Goal: Task Accomplishment & Management: Complete application form

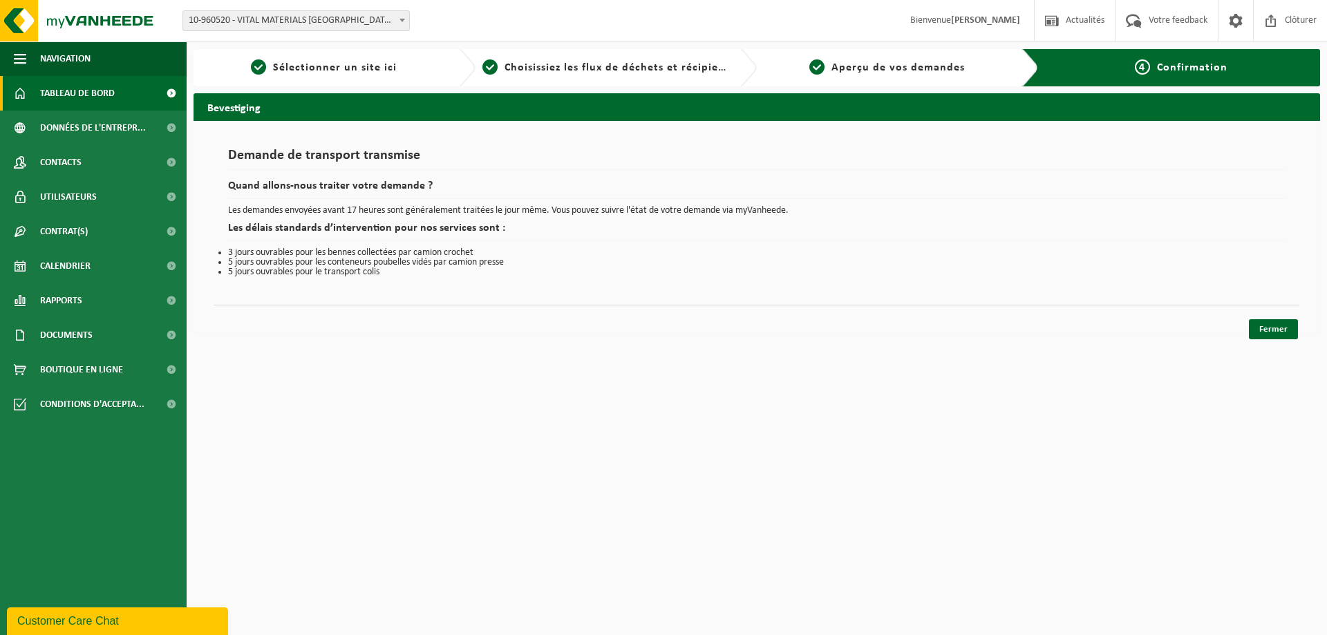
click at [64, 97] on span "Tableau de bord" at bounding box center [77, 93] width 75 height 35
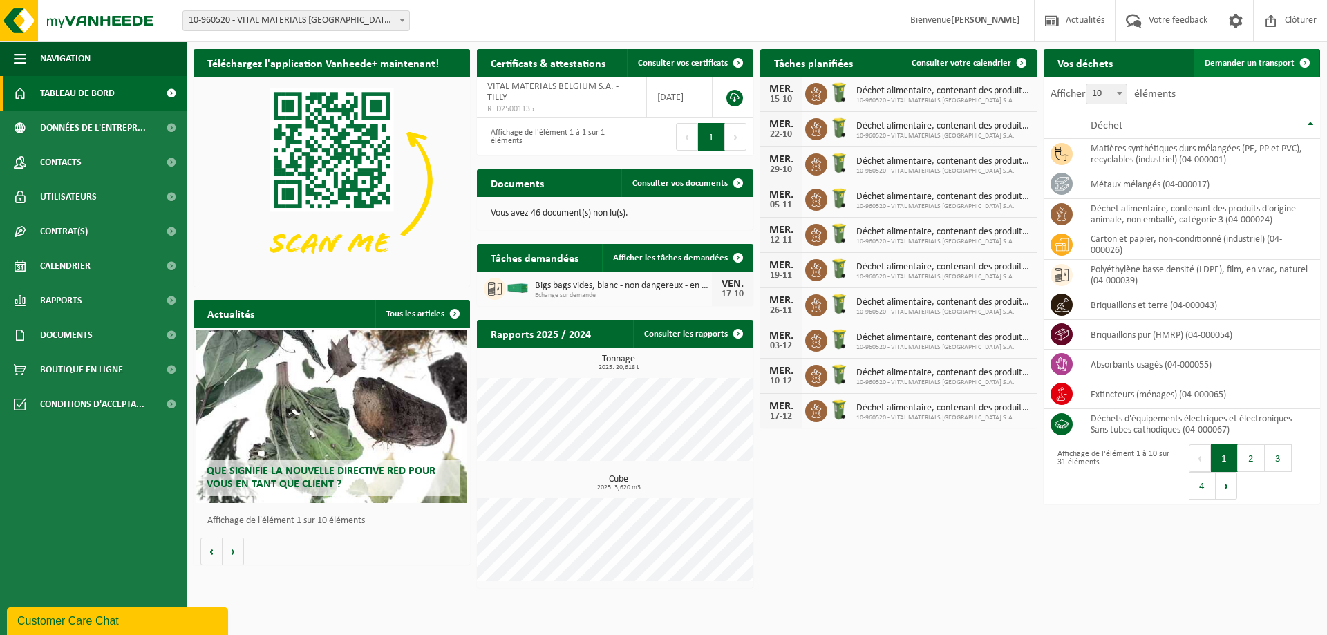
click at [1250, 61] on span "Demander un transport" at bounding box center [1250, 63] width 90 height 9
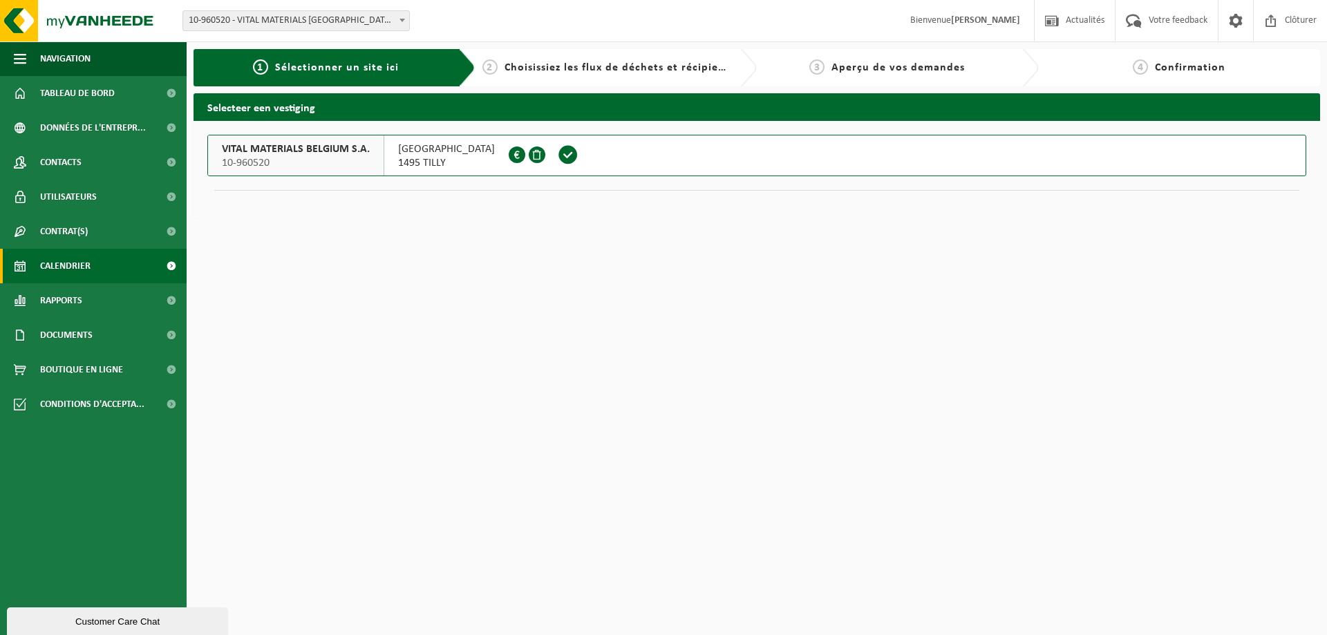
click at [91, 257] on span "Calendrier" at bounding box center [65, 266] width 50 height 35
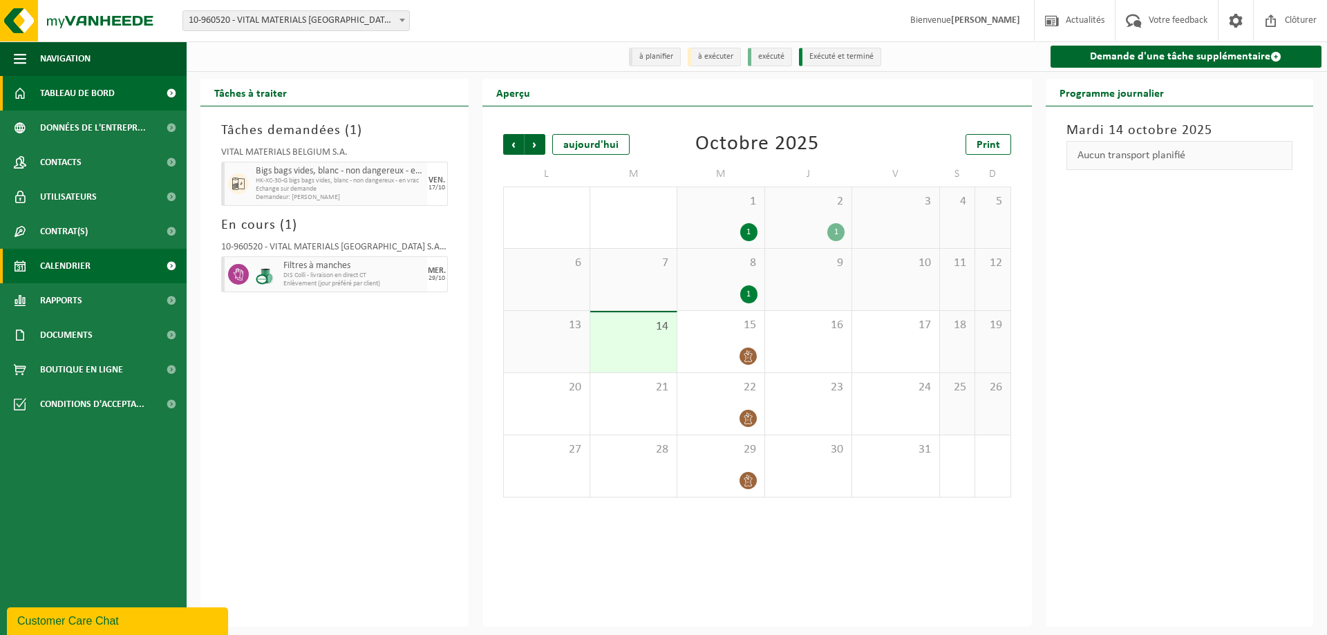
click at [102, 96] on span "Tableau de bord" at bounding box center [77, 93] width 75 height 35
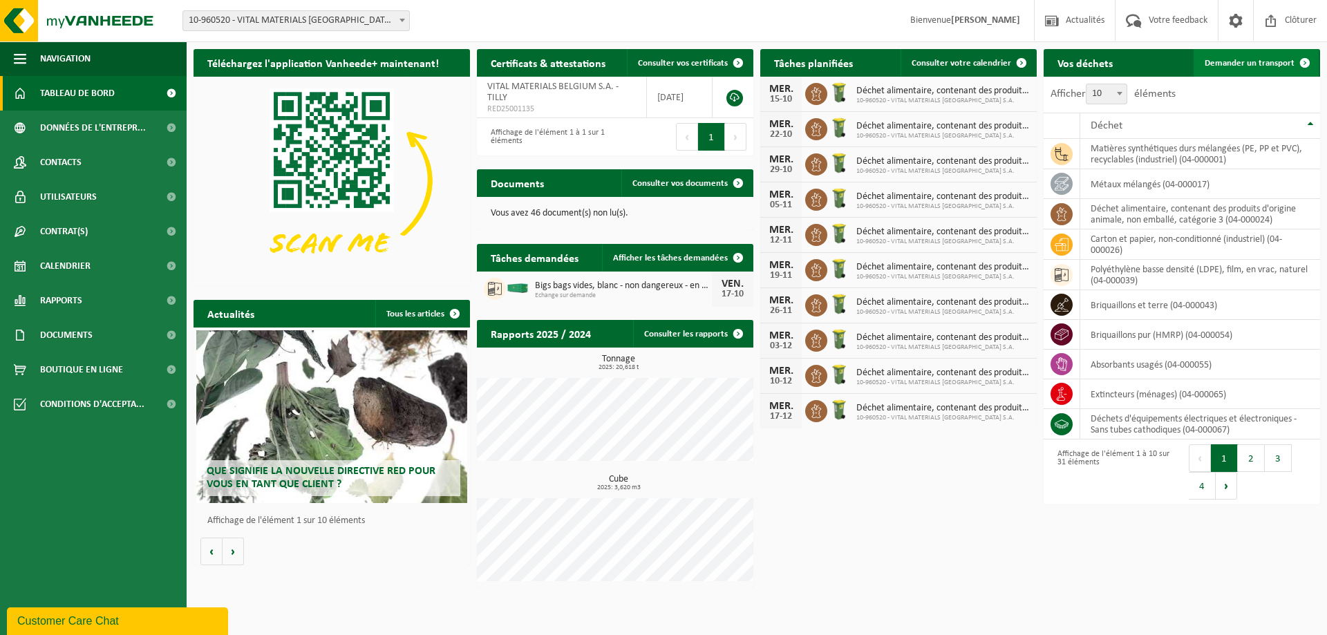
click at [1252, 63] on span "Demander un transport" at bounding box center [1250, 63] width 90 height 9
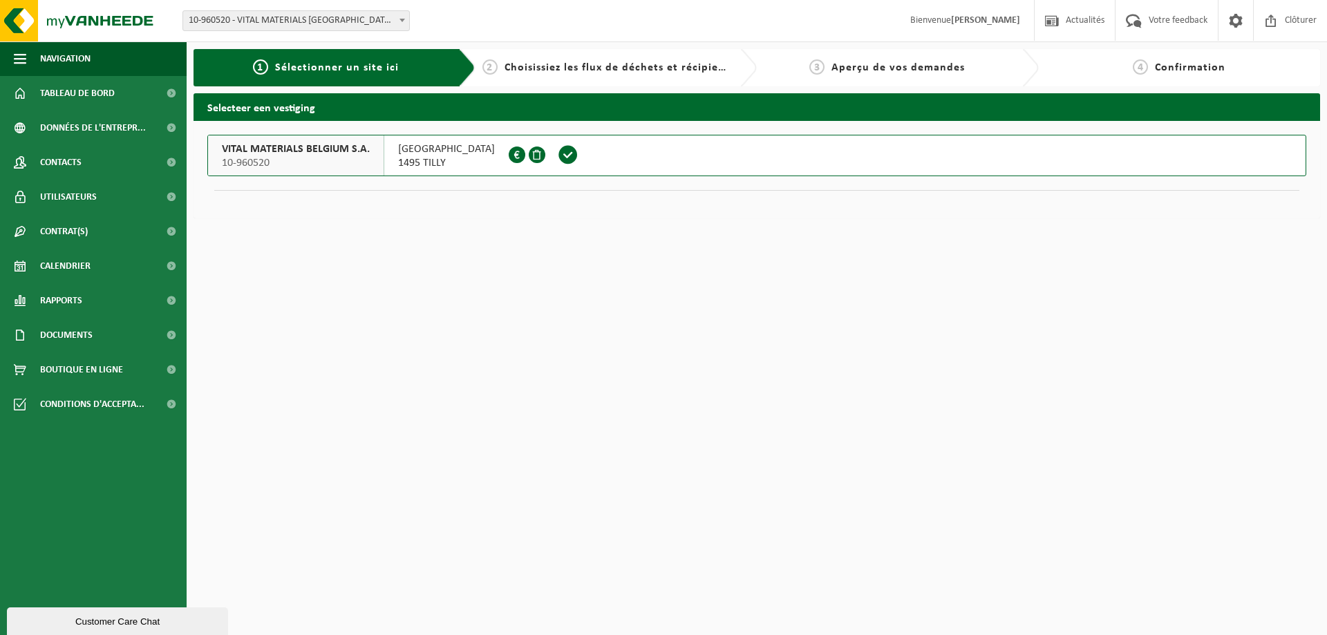
click at [316, 70] on span "Sélectionner un site ici" at bounding box center [337, 67] width 124 height 11
click at [296, 153] on span "VITAL MATERIALS BELGIUM S.A." at bounding box center [296, 149] width 148 height 14
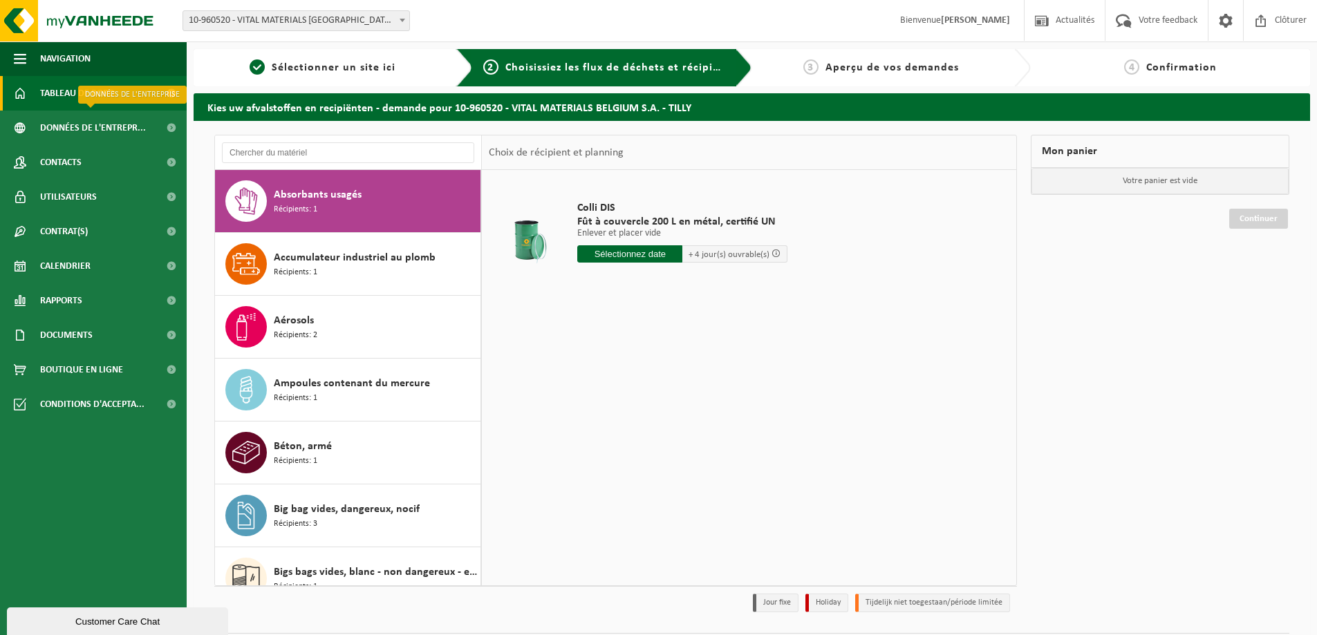
click at [79, 97] on span "Tableau de bord" at bounding box center [77, 93] width 75 height 35
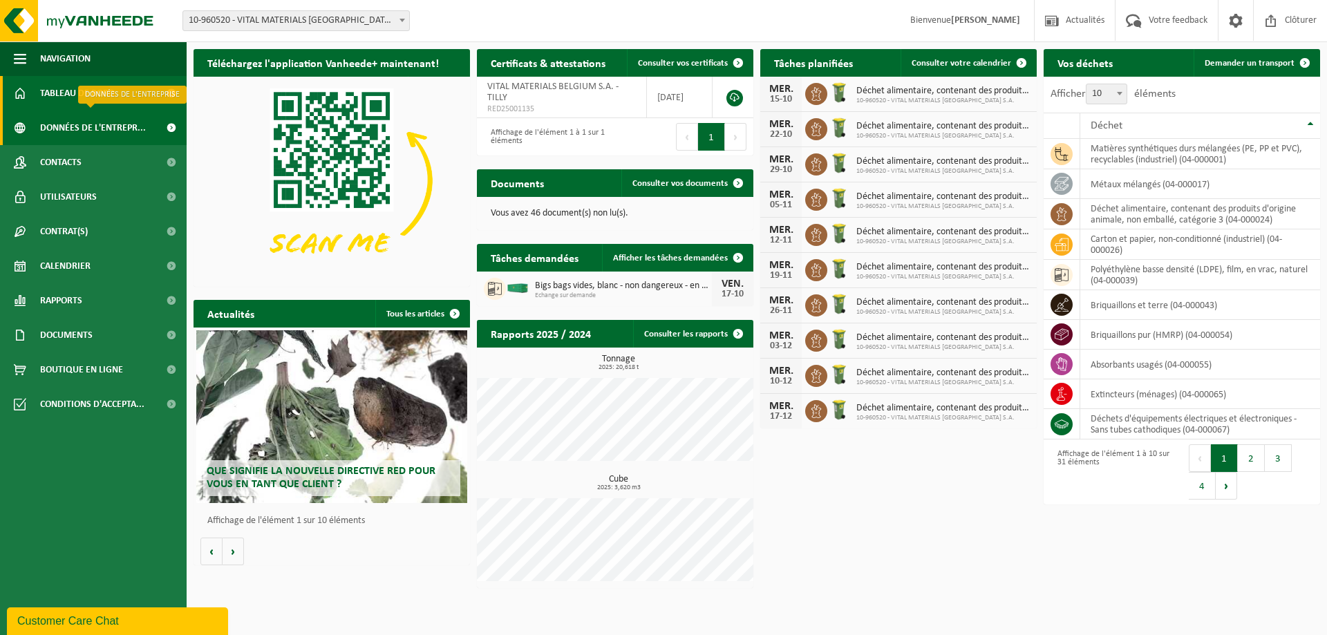
click at [82, 125] on span "Données de l'entrepr..." at bounding box center [93, 128] width 106 height 35
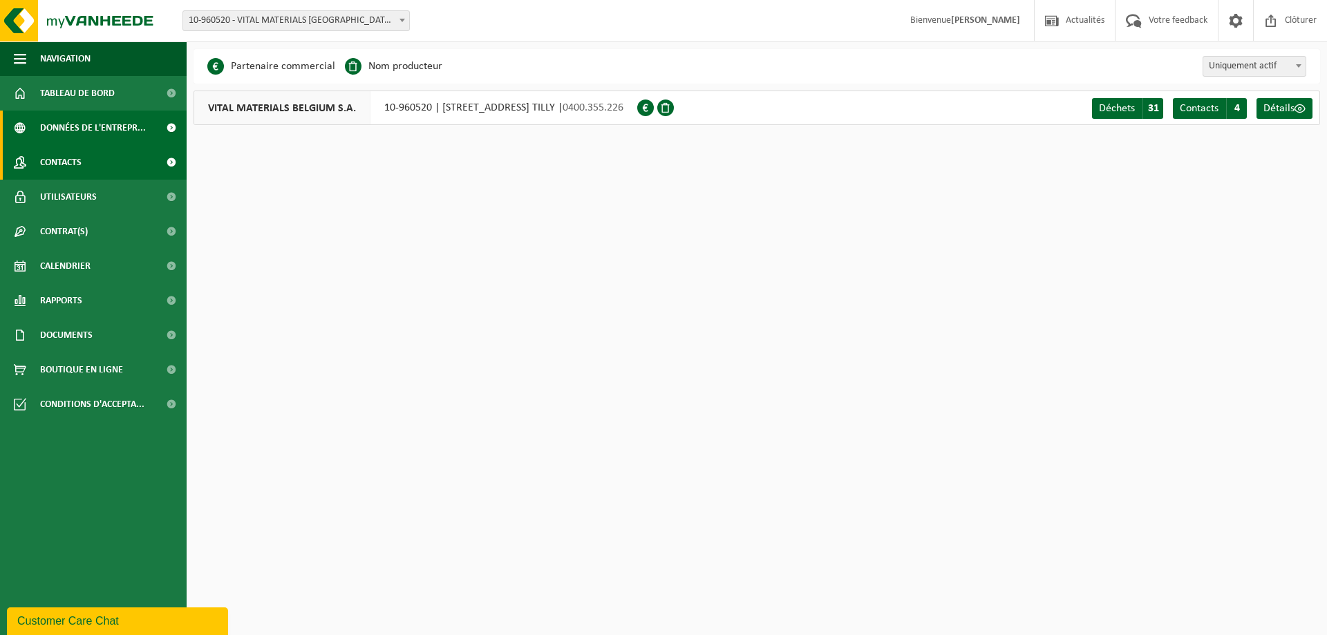
click at [75, 147] on span "Contacts" at bounding box center [60, 162] width 41 height 35
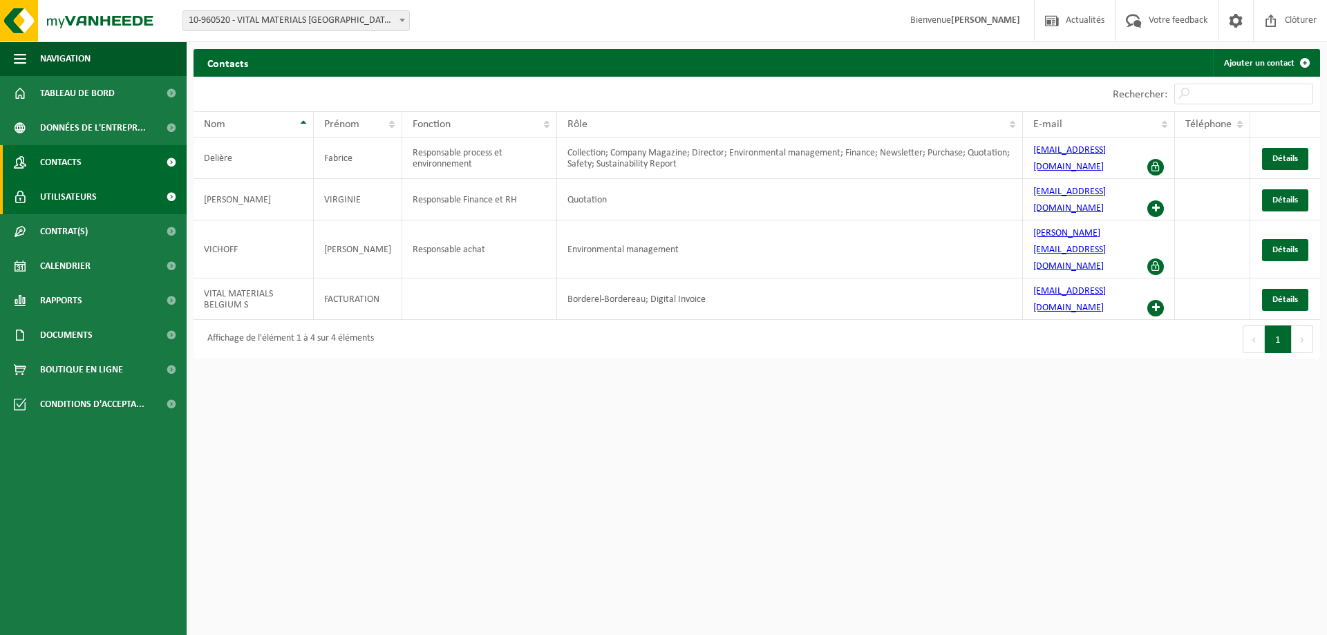
click at [73, 189] on span "Utilisateurs" at bounding box center [68, 197] width 57 height 35
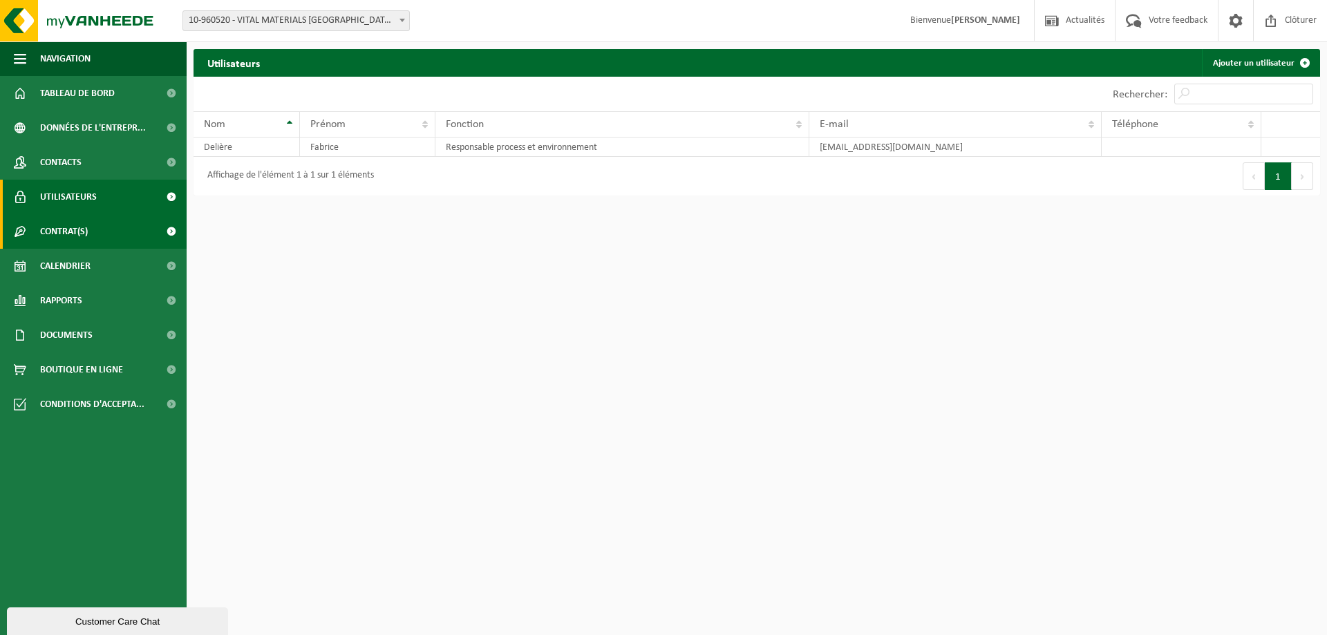
click at [71, 220] on span "Contrat(s)" at bounding box center [64, 231] width 48 height 35
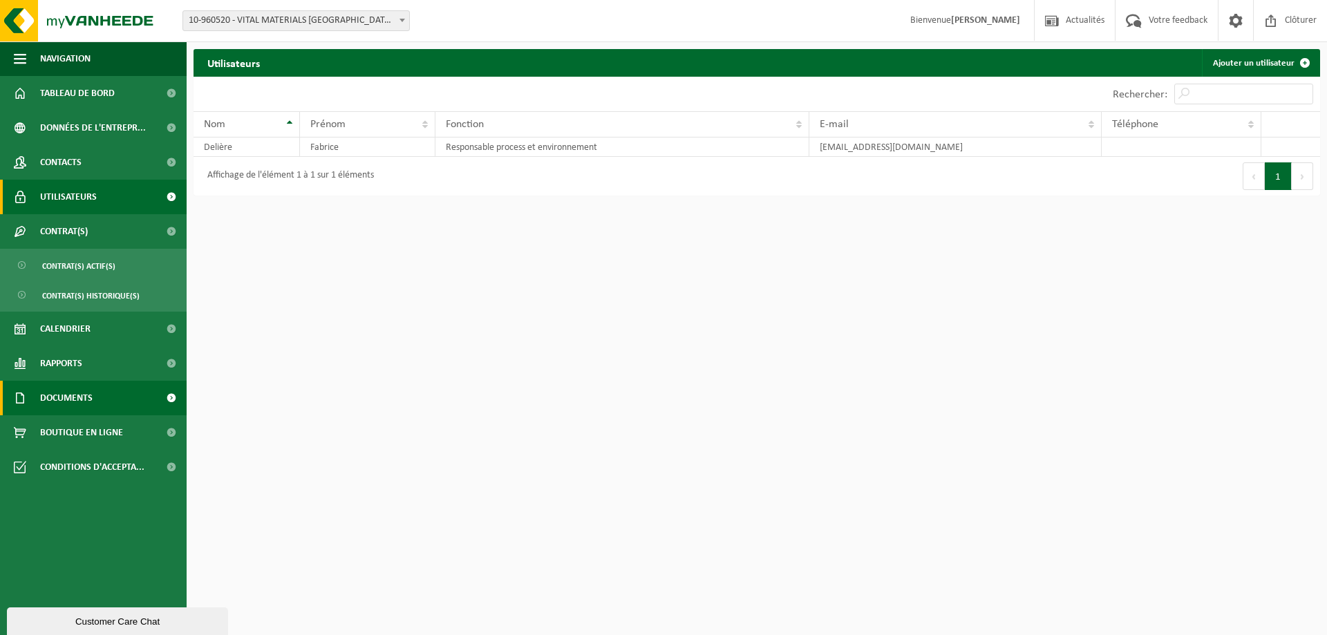
click at [82, 392] on span "Documents" at bounding box center [66, 398] width 53 height 35
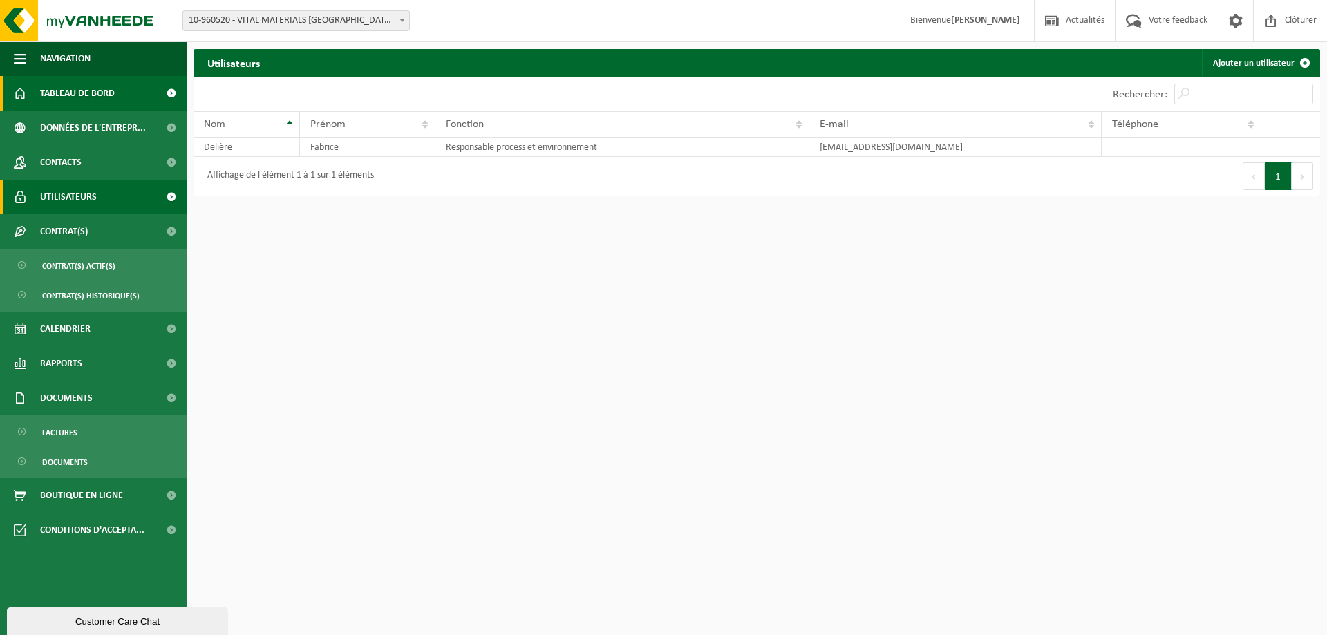
click at [91, 94] on span "Tableau de bord" at bounding box center [77, 93] width 75 height 35
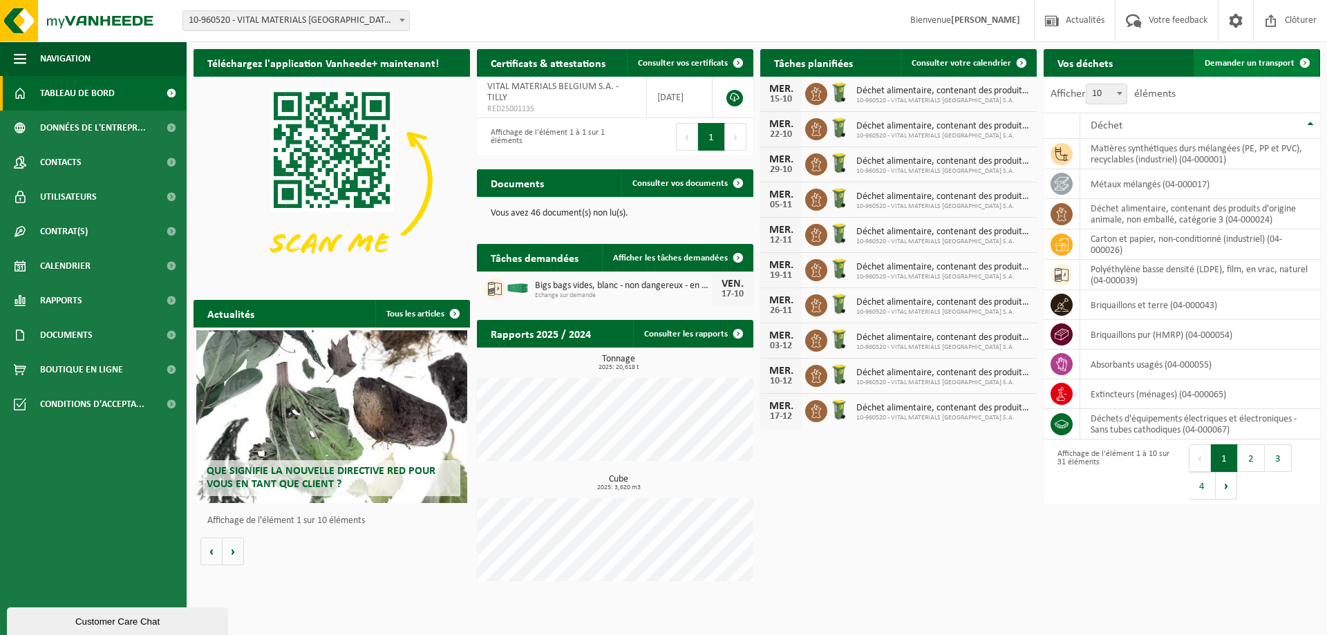
click at [1241, 67] on span "Demander un transport" at bounding box center [1250, 63] width 90 height 9
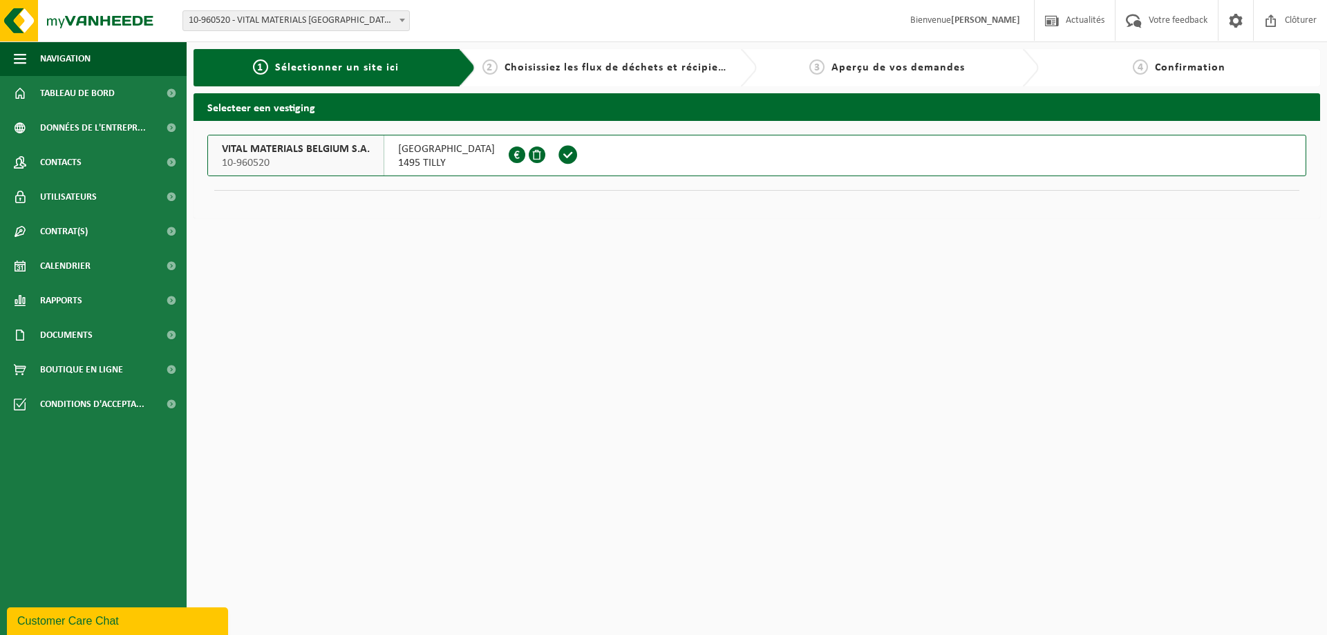
click at [334, 77] on div "1 Sélectionner un site ici" at bounding box center [325, 67] width 299 height 37
click at [568, 75] on div "2 Choisissiez les flux de déchets et récipients" at bounding box center [605, 67] width 247 height 17
click at [426, 156] on span "1495 TILLY" at bounding box center [446, 163] width 97 height 14
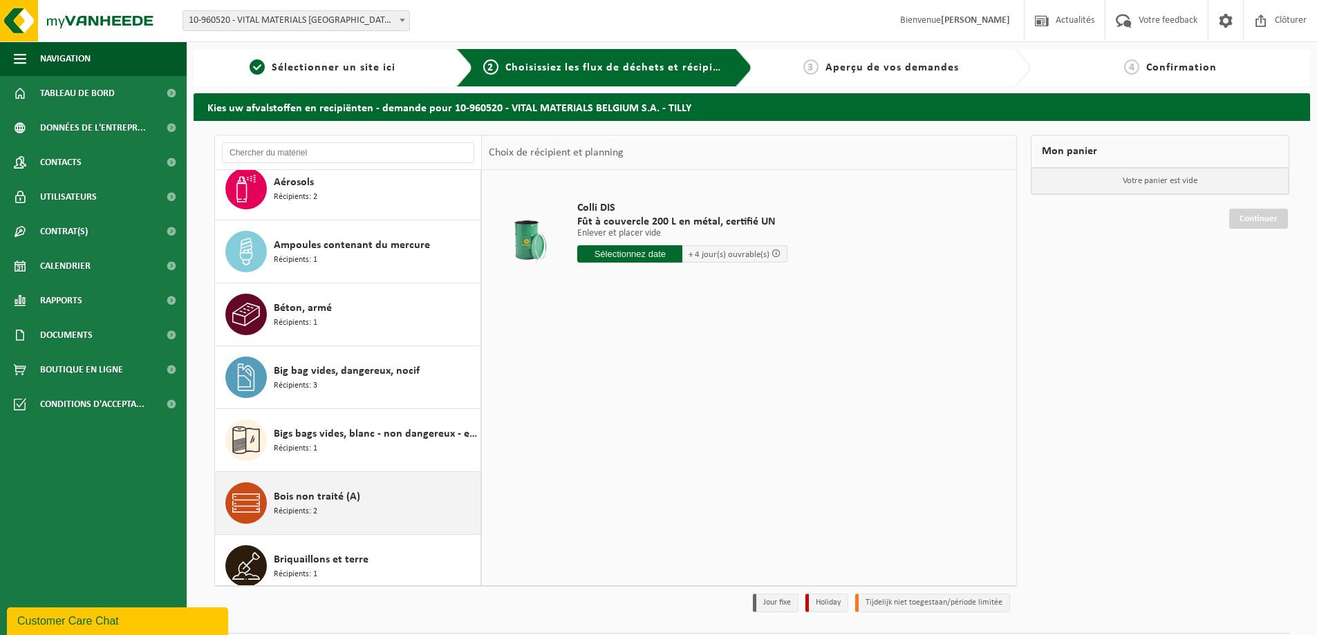
click at [358, 491] on div "Bois non traité (A) Récipients: 2" at bounding box center [375, 502] width 203 height 41
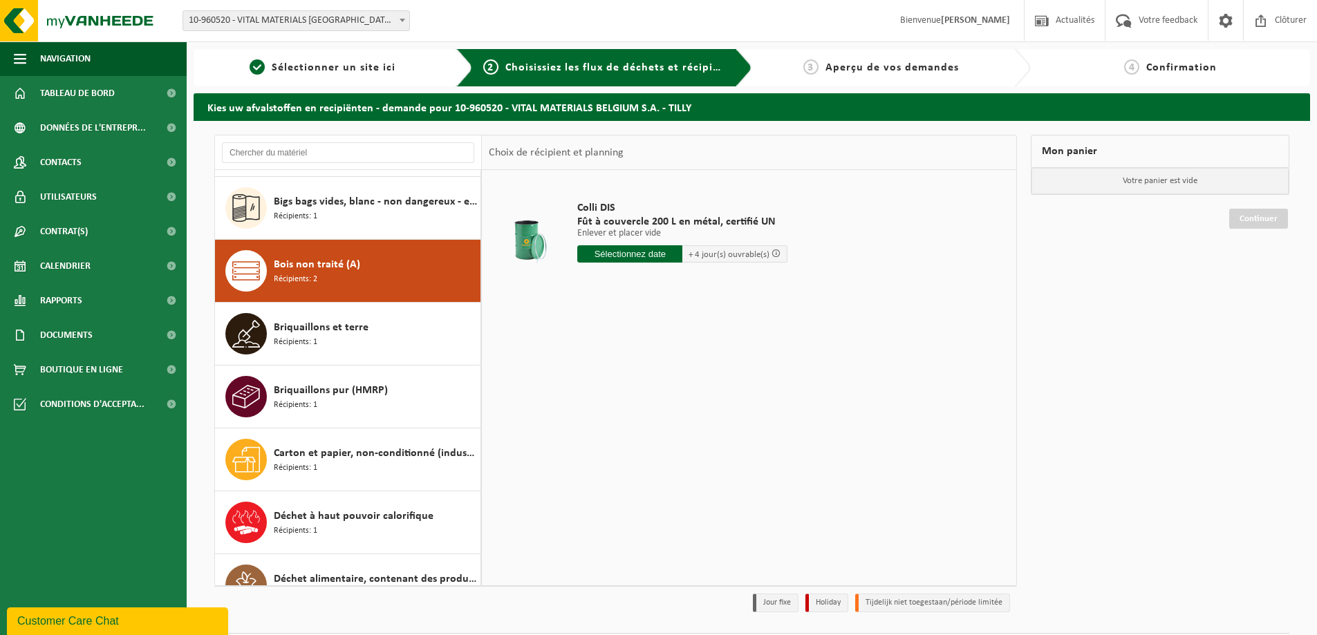
scroll to position [440, 0]
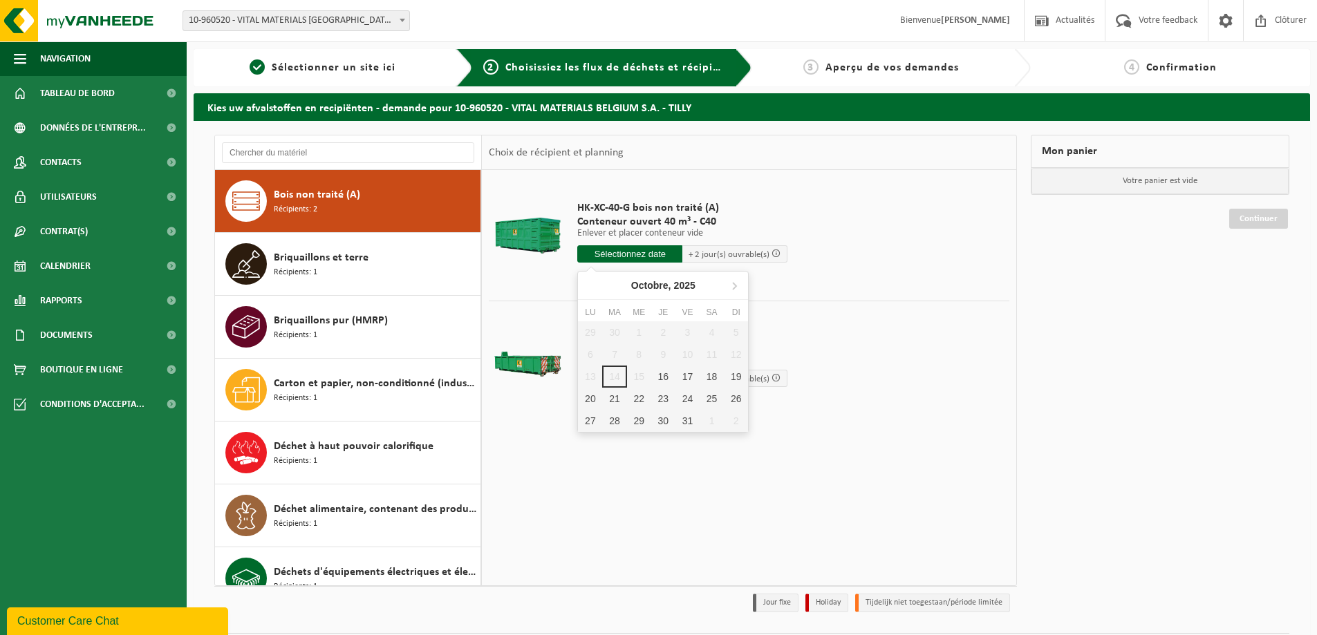
click at [645, 252] on input "text" at bounding box center [629, 253] width 105 height 17
click at [683, 375] on div "17" at bounding box center [687, 377] width 24 height 22
type input "à partir de 2025-10-17"
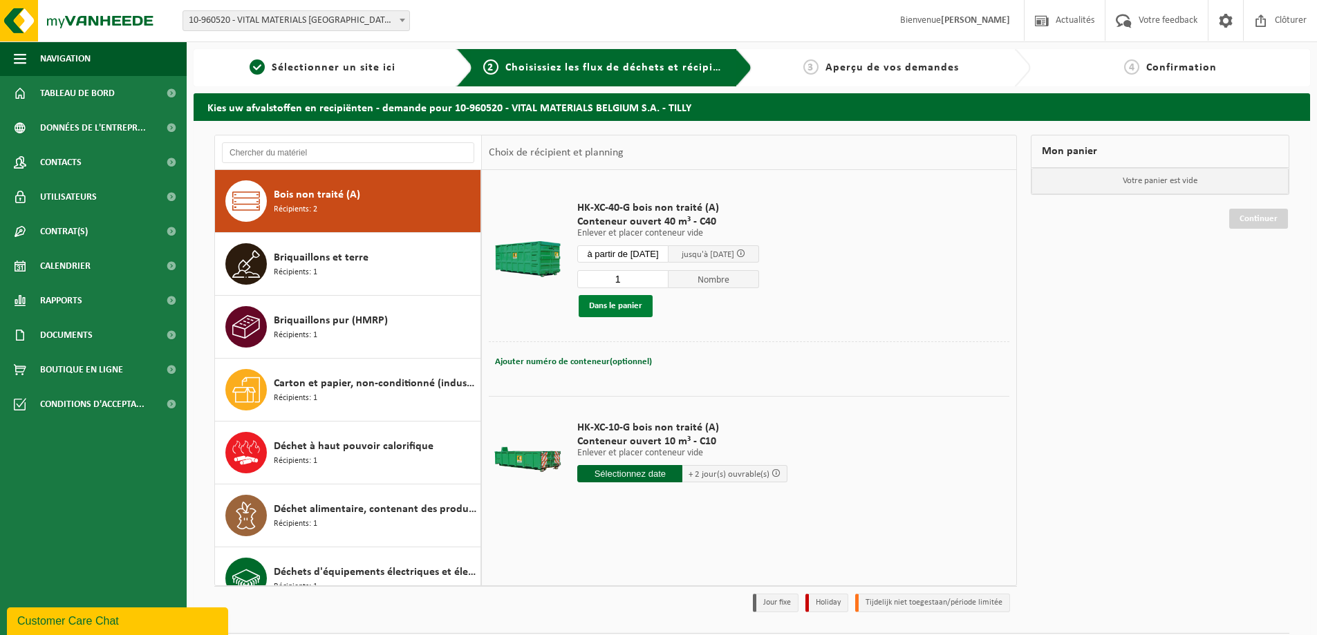
click at [608, 305] on button "Dans le panier" at bounding box center [615, 306] width 74 height 22
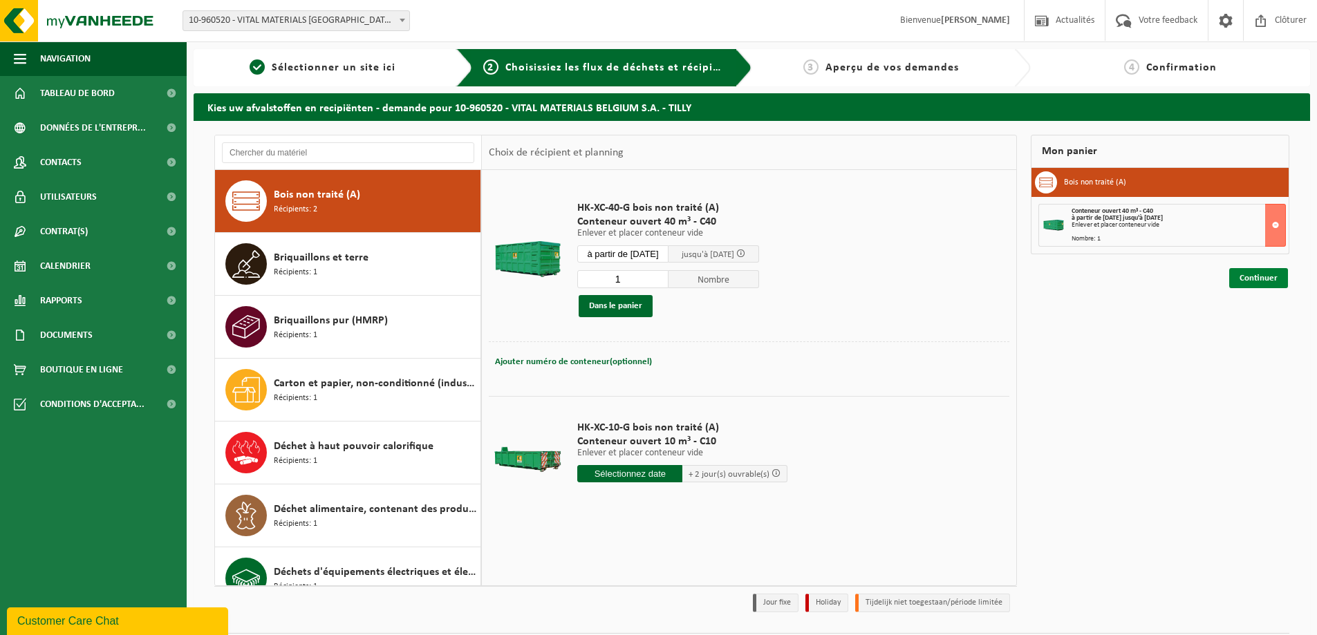
click at [1261, 279] on link "Continuer" at bounding box center [1258, 278] width 59 height 20
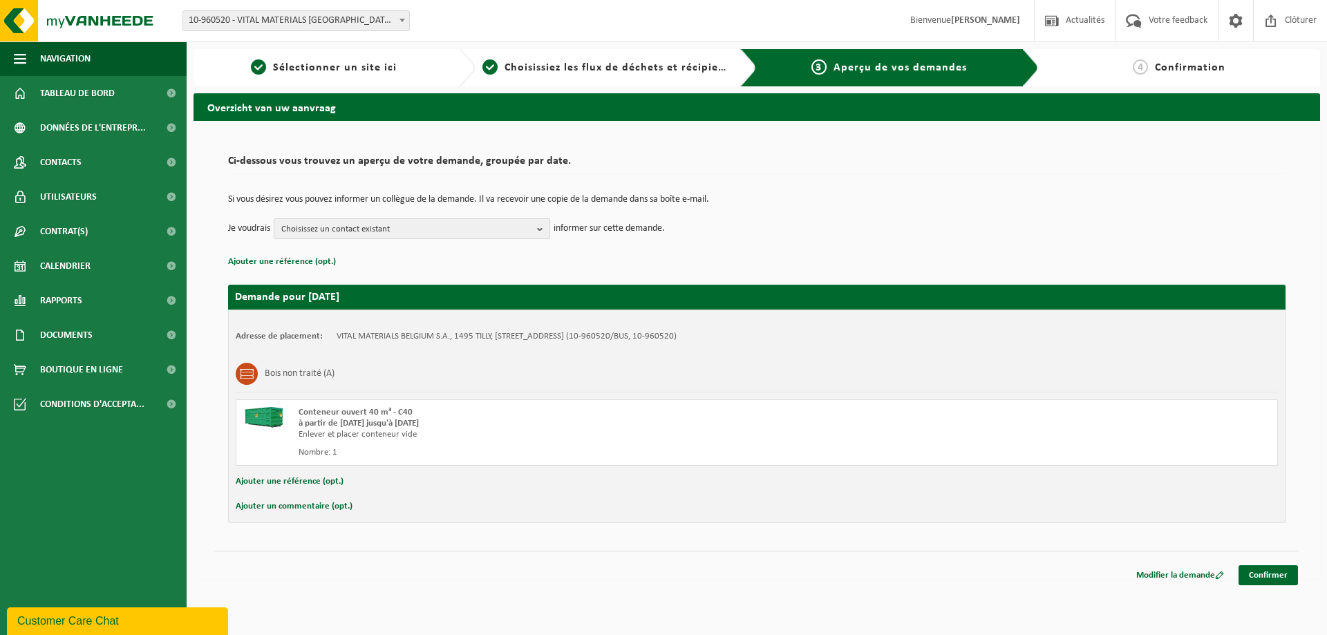
click at [398, 226] on span "Choisissez un contact existant" at bounding box center [406, 229] width 250 height 21
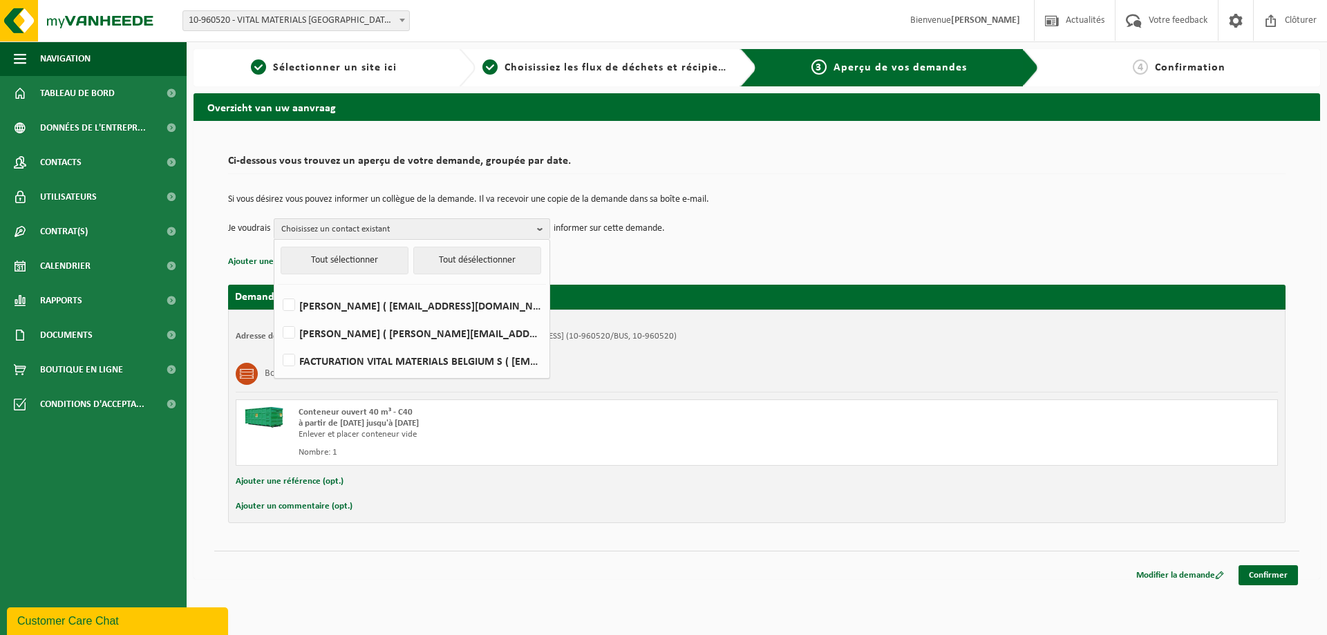
click at [789, 306] on h2 "Demande pour 2025-10-17" at bounding box center [756, 297] width 1057 height 25
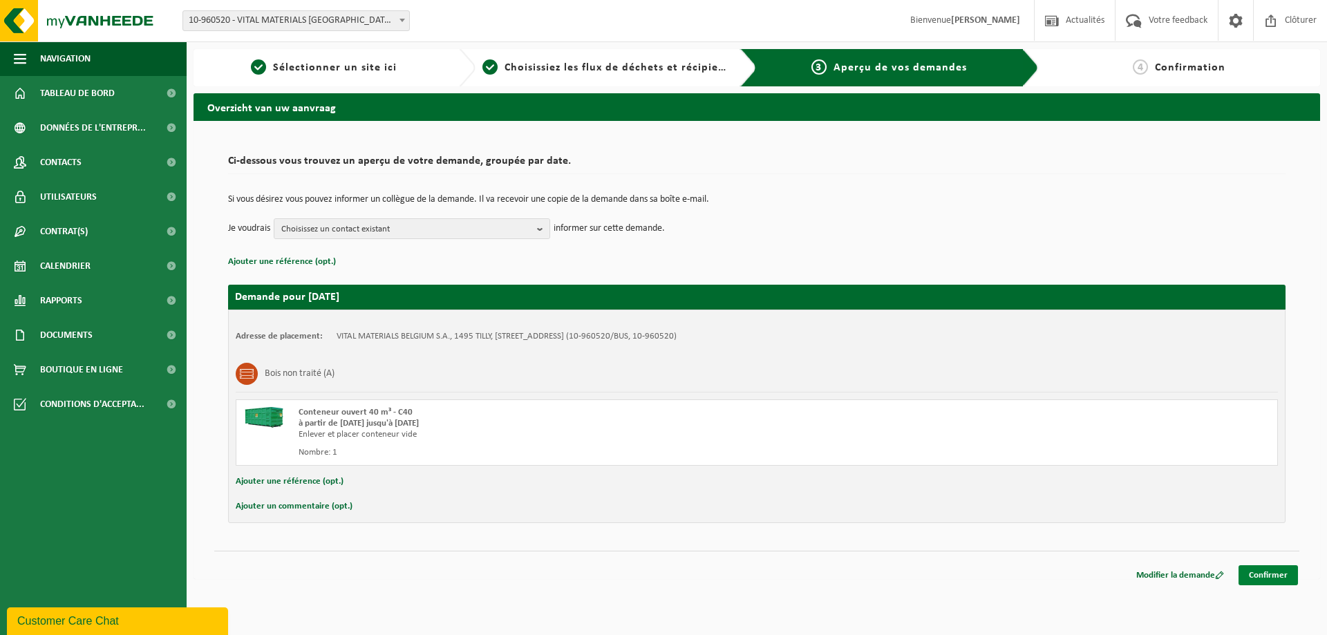
click at [1284, 576] on link "Confirmer" at bounding box center [1267, 575] width 59 height 20
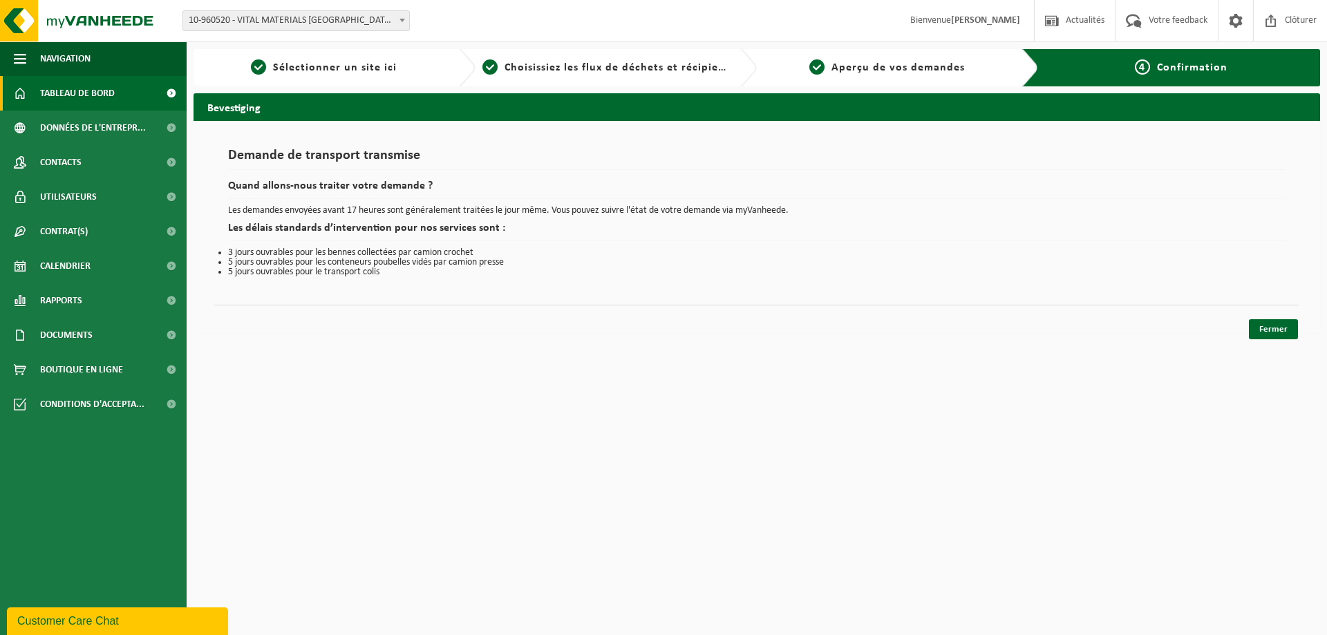
click at [61, 90] on span "Tableau de bord" at bounding box center [77, 93] width 75 height 35
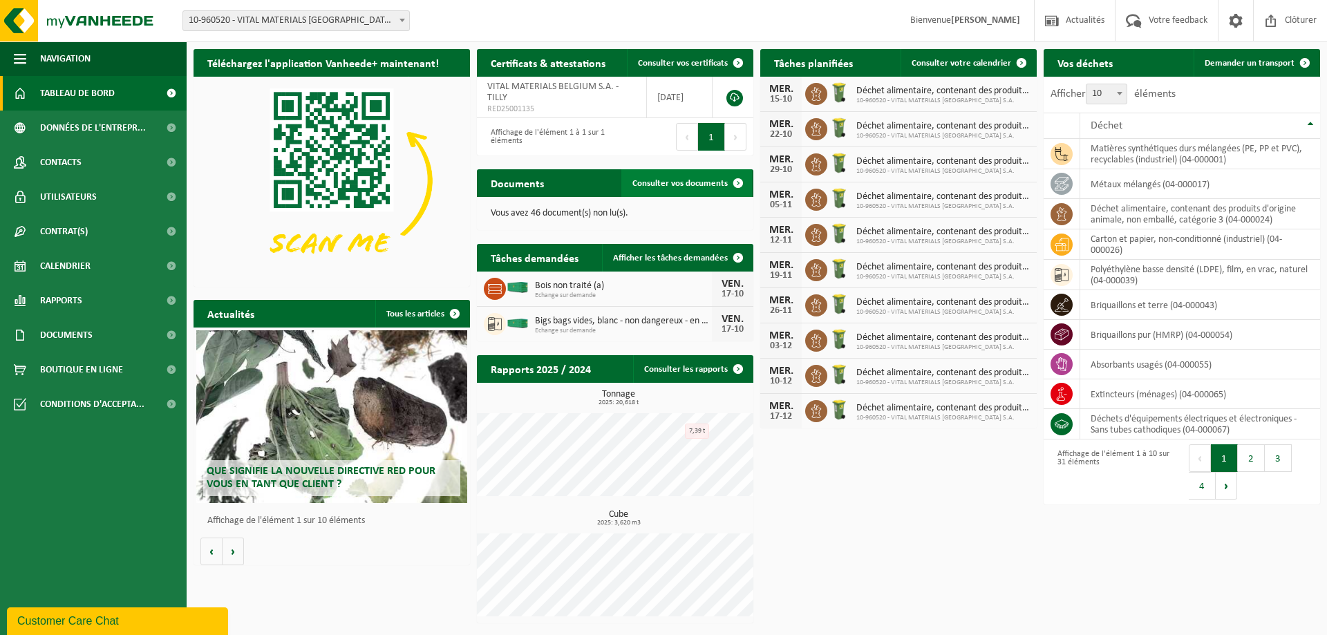
click at [702, 192] on link "Consulter vos documents" at bounding box center [686, 183] width 131 height 28
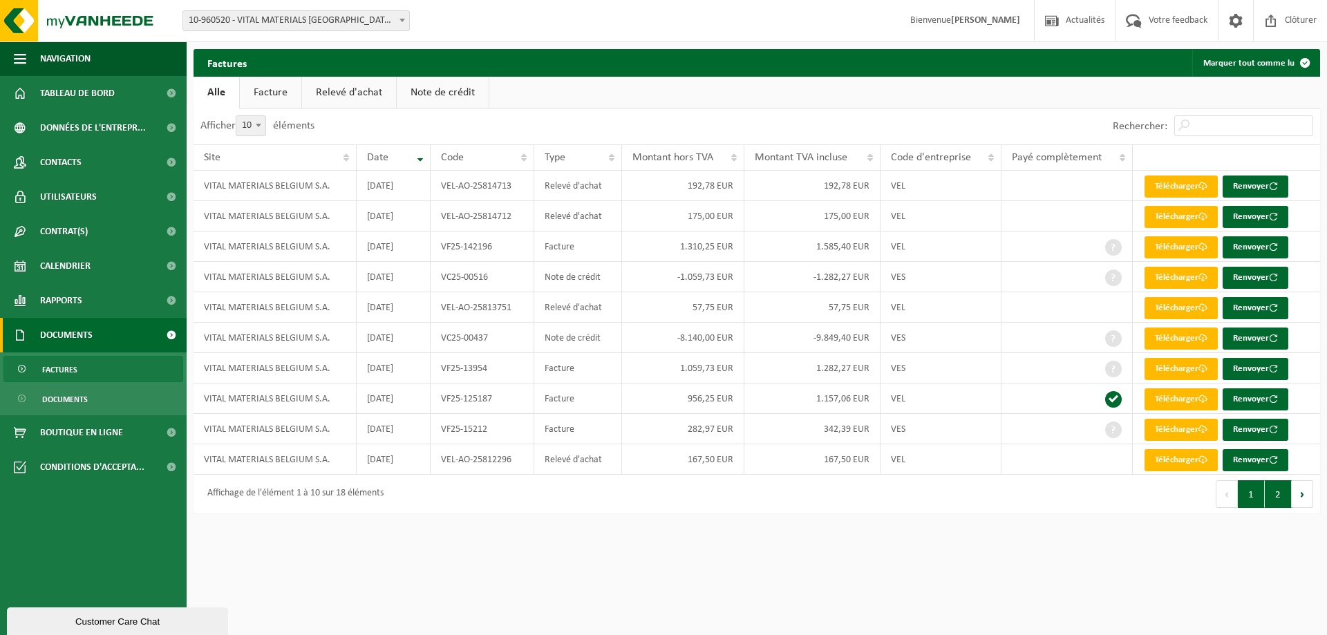
click at [1276, 500] on button "2" at bounding box center [1278, 494] width 27 height 28
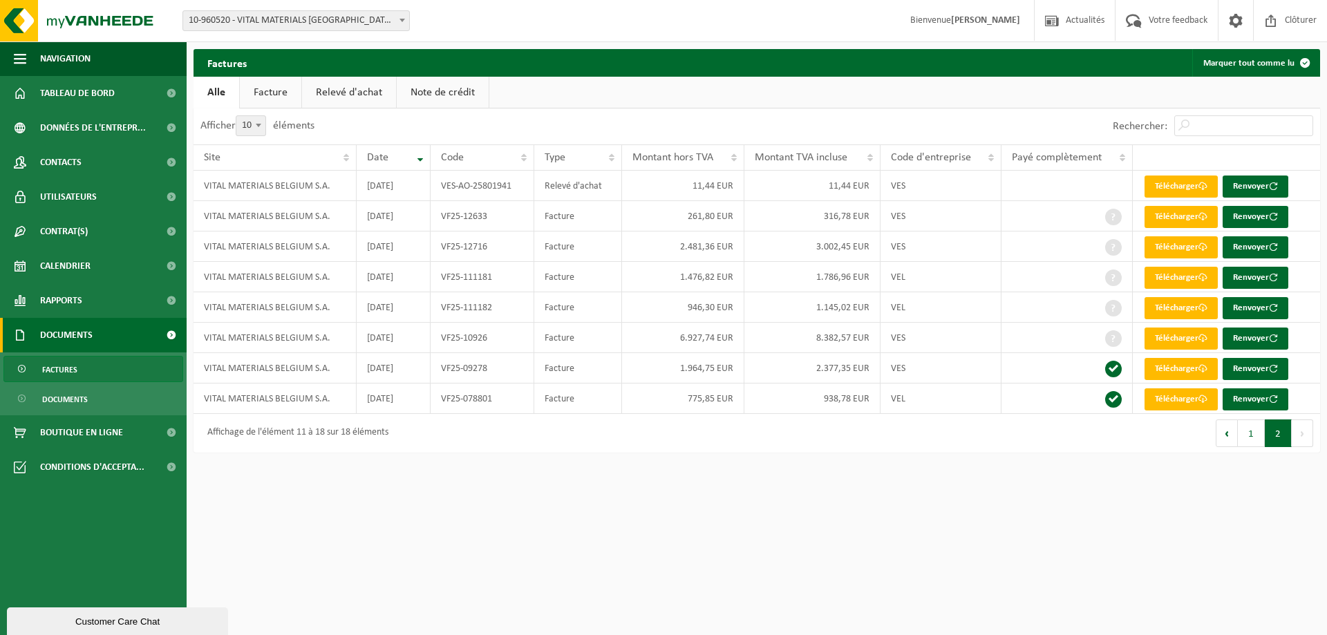
click at [273, 102] on link "Facture" at bounding box center [271, 93] width 62 height 32
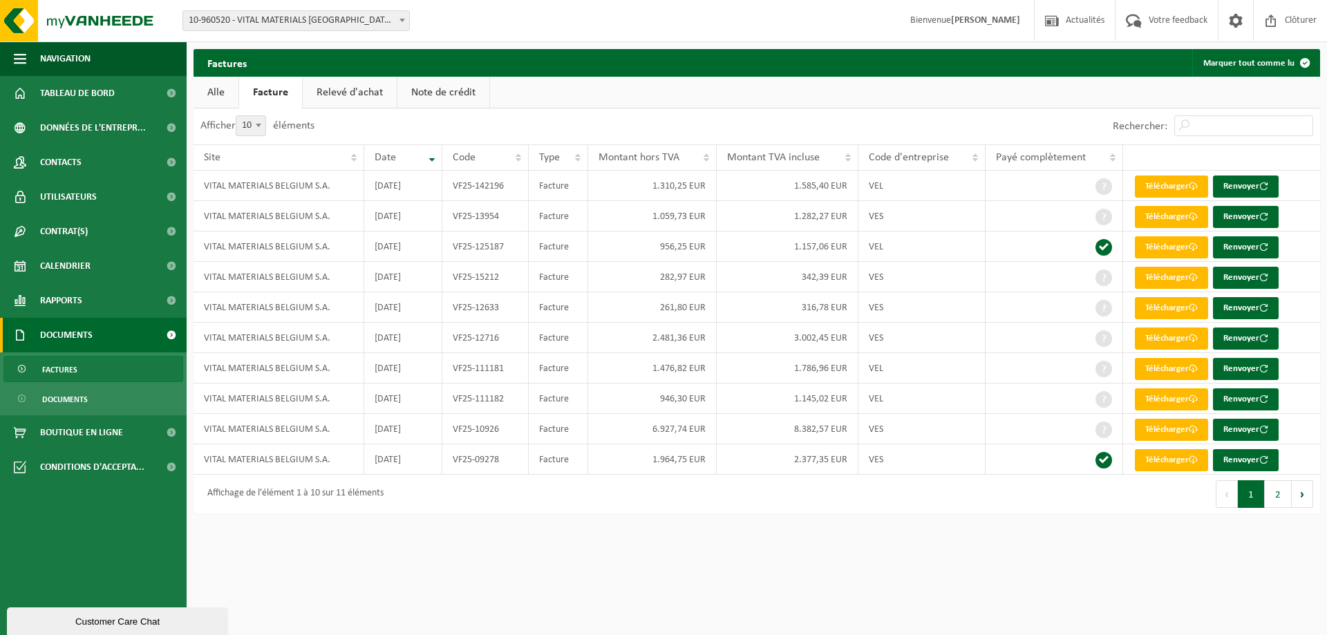
click at [270, 128] on label "Afficher 10 25 50 100 10 éléments" at bounding box center [257, 125] width 114 height 11
click at [270, 116] on select "10 25 50 100" at bounding box center [259, 115] width 41 height 1
click at [264, 130] on span at bounding box center [259, 125] width 14 height 18
click at [264, 116] on select "10 25 50 100" at bounding box center [259, 115] width 41 height 1
select select "25"
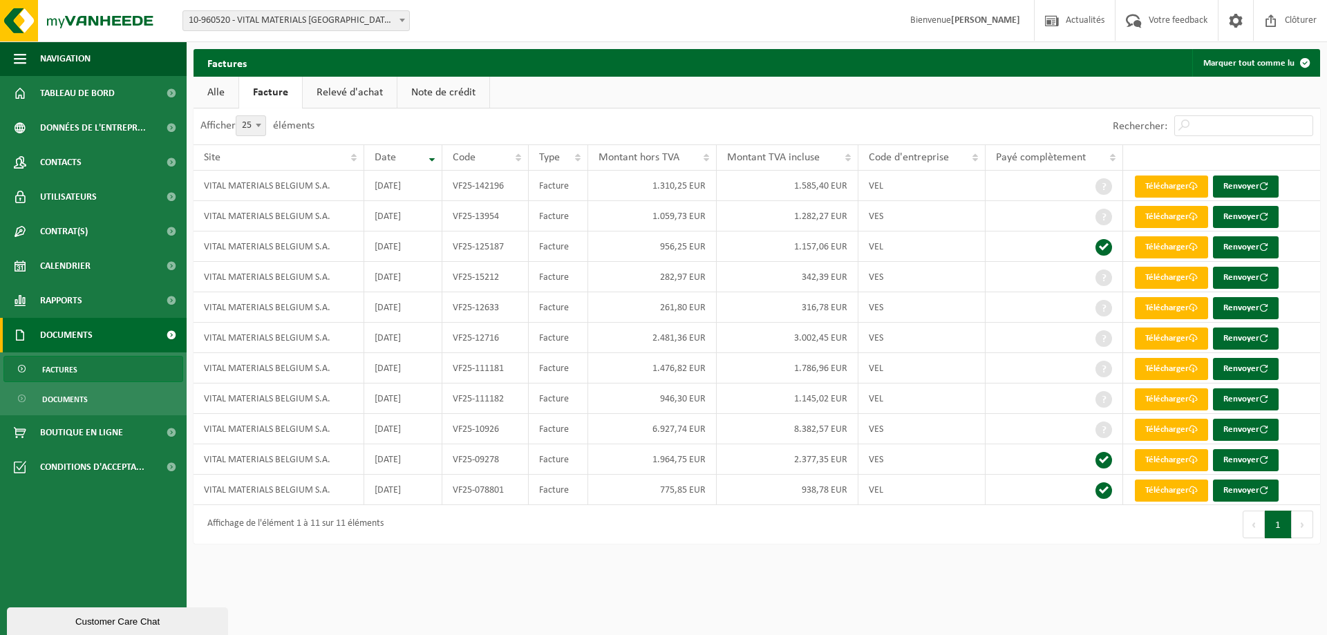
click at [317, 103] on link "Relevé d'achat" at bounding box center [350, 93] width 94 height 32
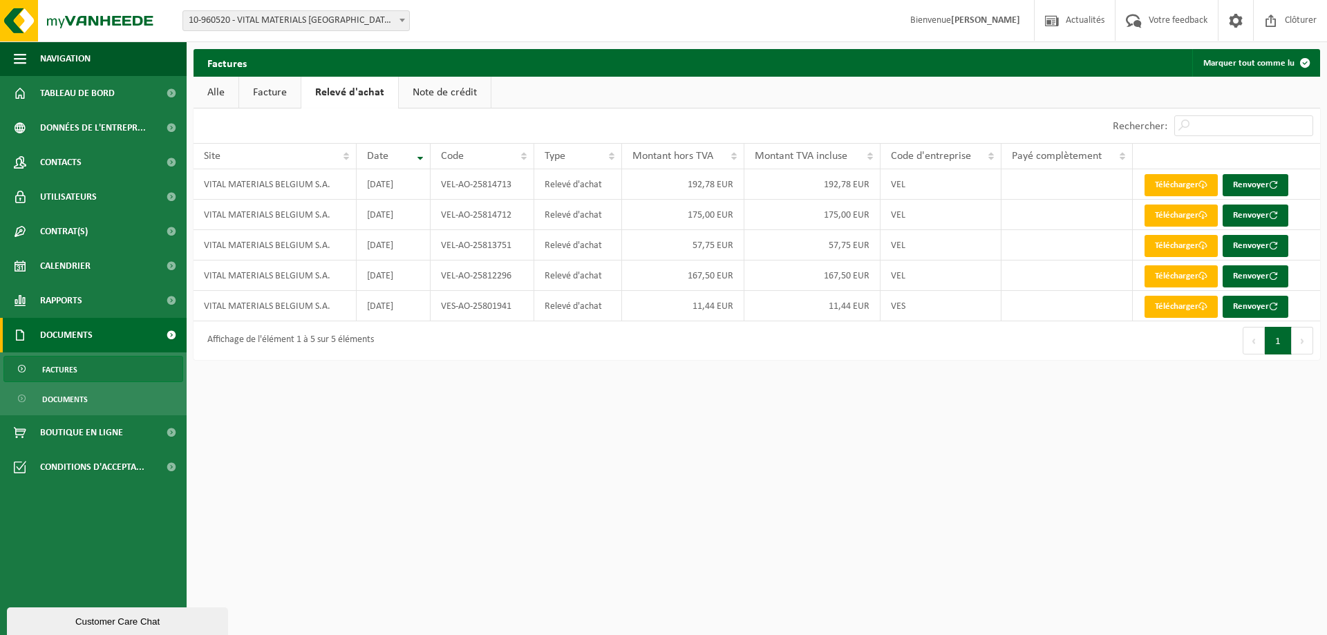
click at [440, 95] on link "Note de crédit" at bounding box center [445, 93] width 92 height 32
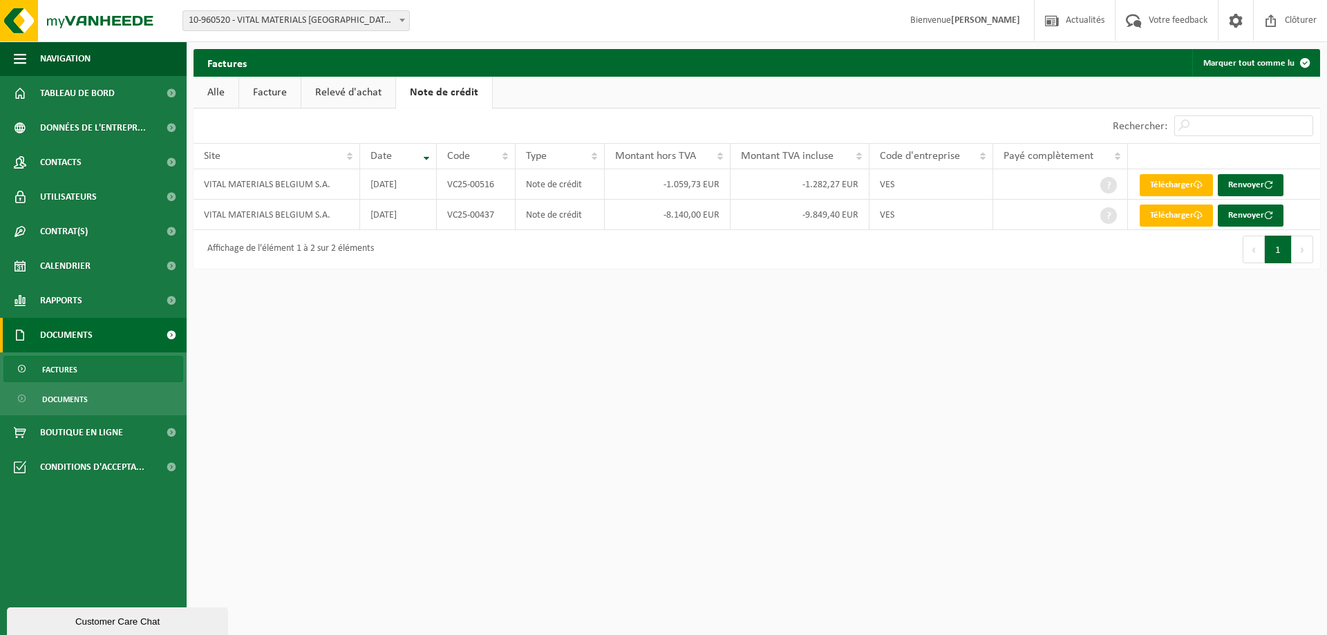
click at [340, 104] on link "Relevé d'achat" at bounding box center [348, 93] width 94 height 32
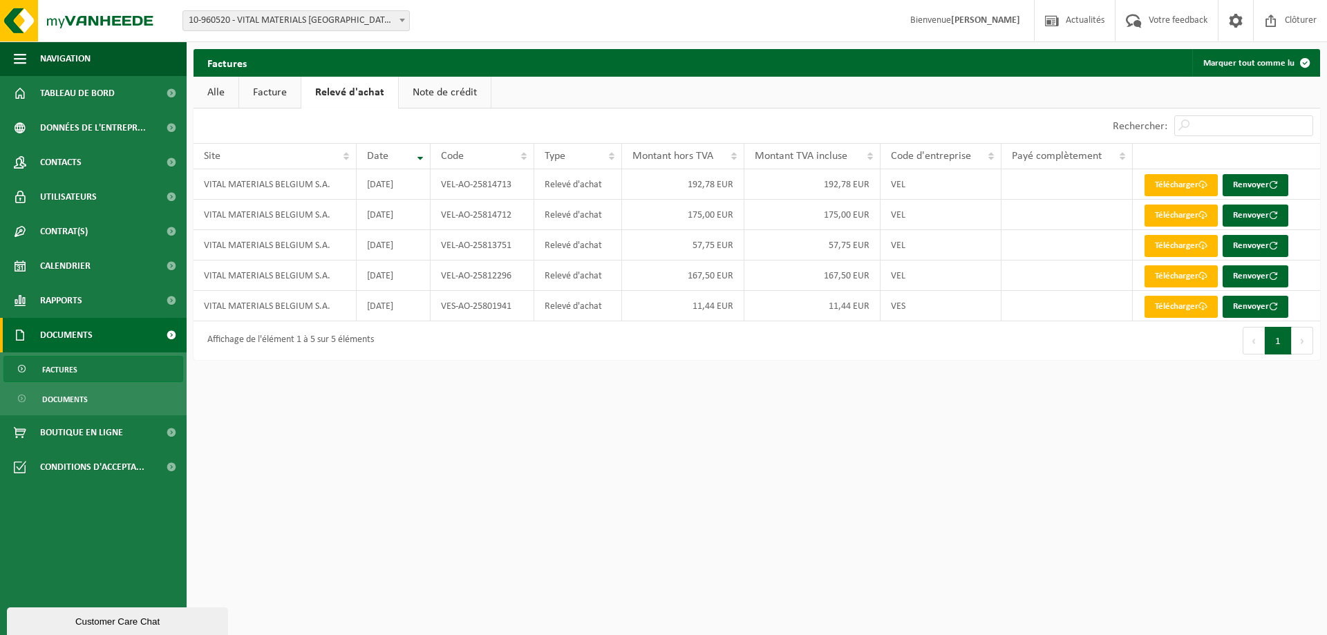
click at [463, 93] on link "Note de crédit" at bounding box center [445, 93] width 92 height 32
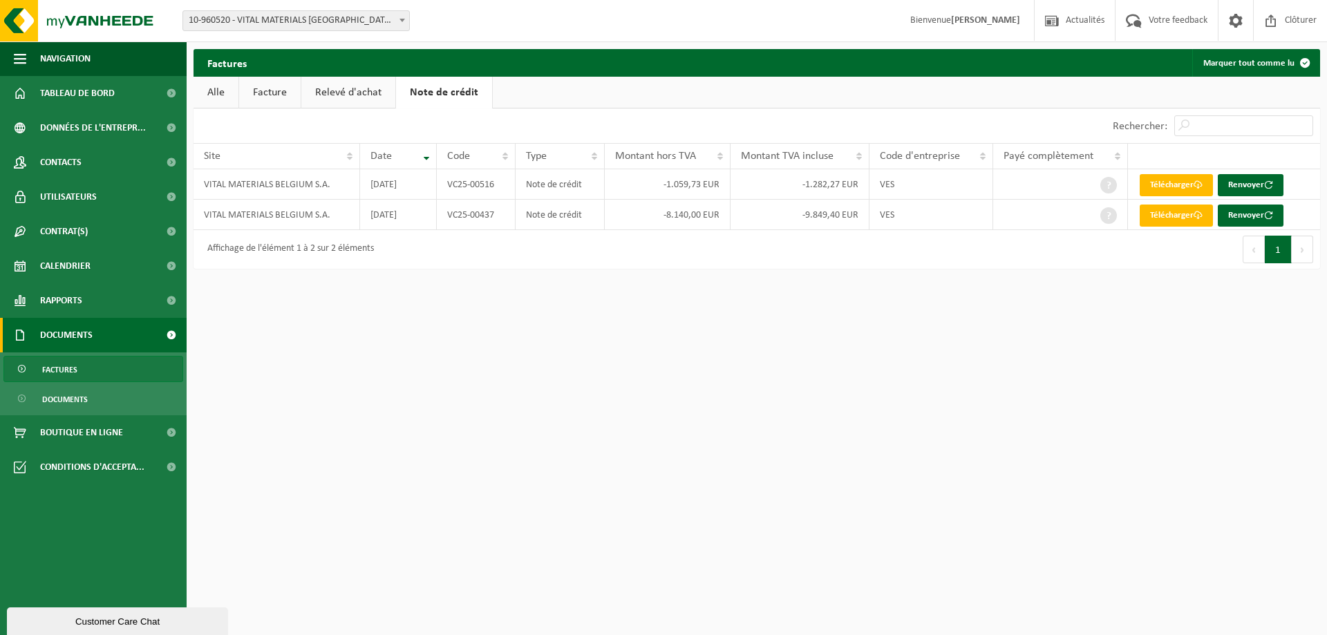
click at [258, 97] on link "Facture" at bounding box center [270, 93] width 62 height 32
